Goal: Information Seeking & Learning: Find specific fact

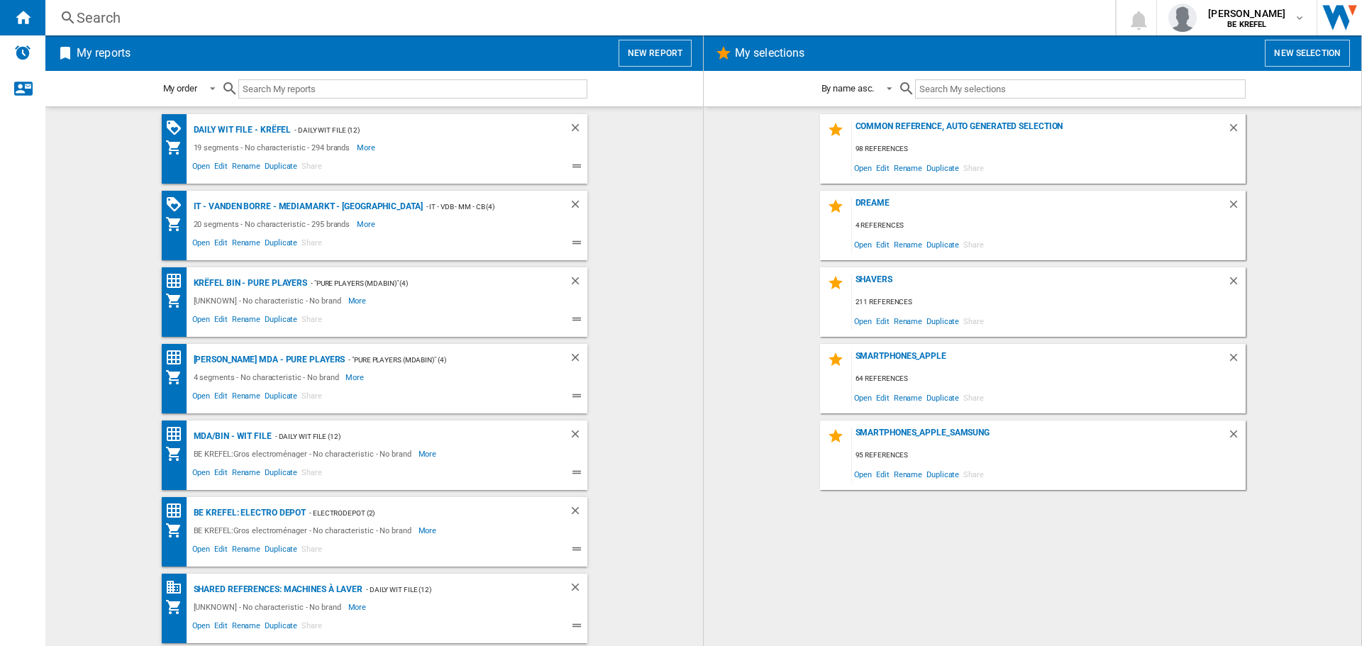
click at [111, 12] on div "Search" at bounding box center [578, 18] width 1002 height 20
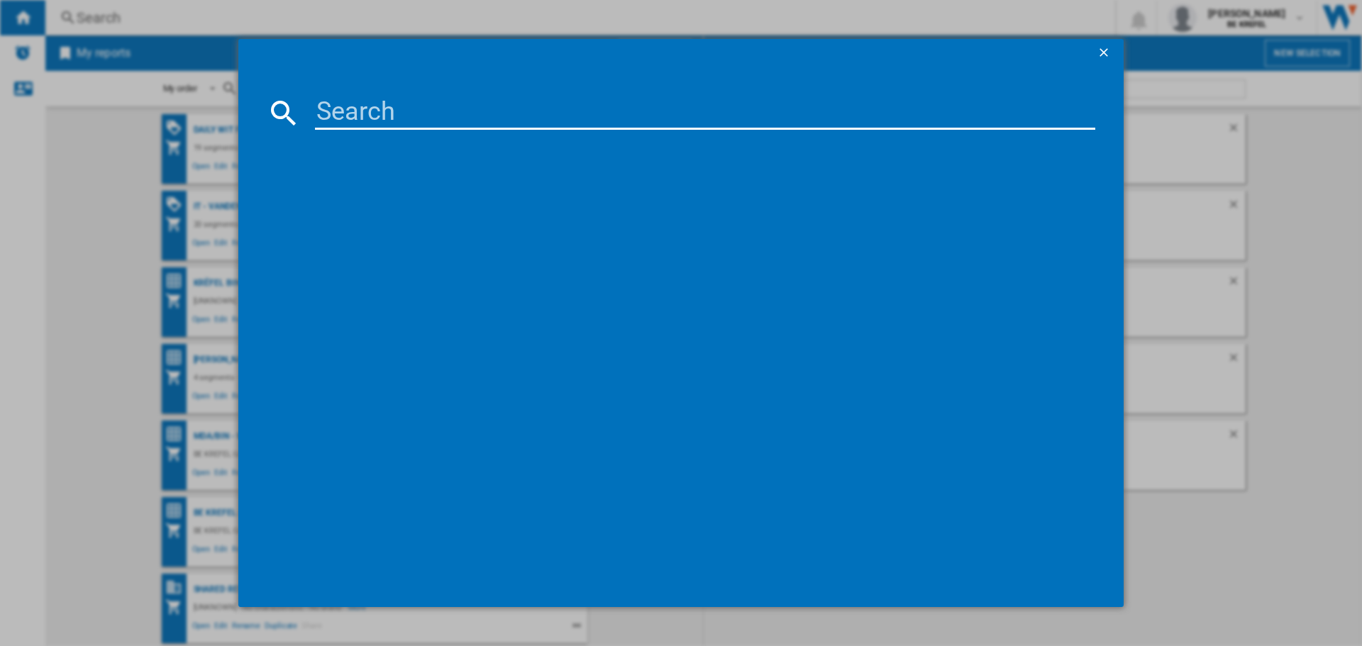
click at [379, 120] on input at bounding box center [705, 113] width 780 height 34
paste input "41011441"
drag, startPoint x: 462, startPoint y: 116, endPoint x: 273, endPoint y: 109, distance: 189.5
click at [273, 109] on div "41011441" at bounding box center [681, 113] width 828 height 34
paste input "MPG 322UR"
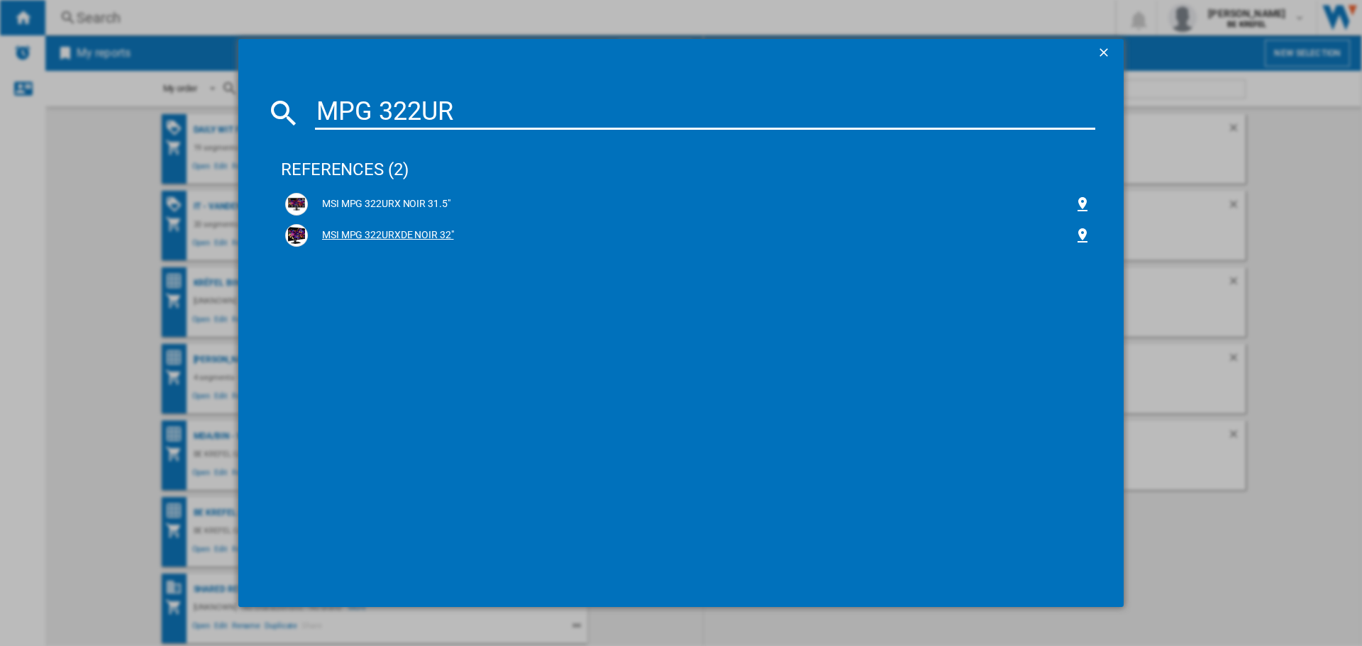
type input "MPG 322UR"
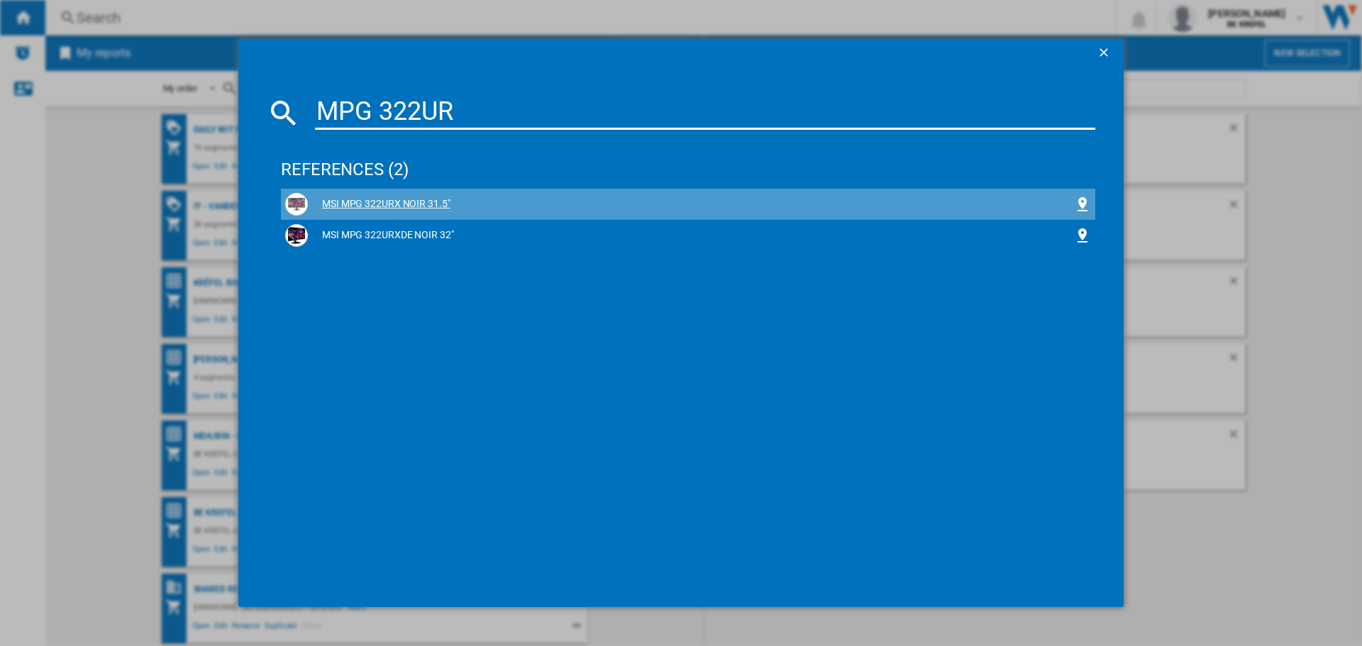
click at [409, 200] on div "MSI MPG 322URX NOIR 31.5"" at bounding box center [691, 204] width 766 height 14
